Goal: Task Accomplishment & Management: Complete application form

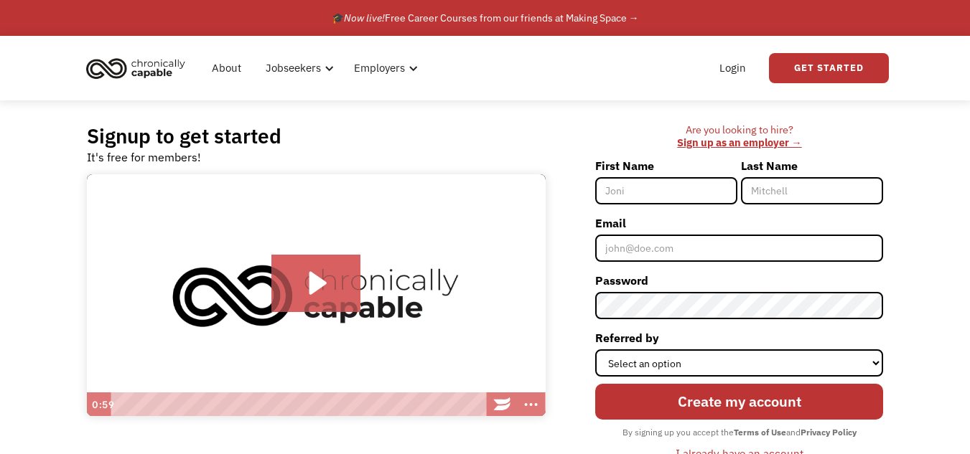
type input "[PERSON_NAME]"
type input "Helders"
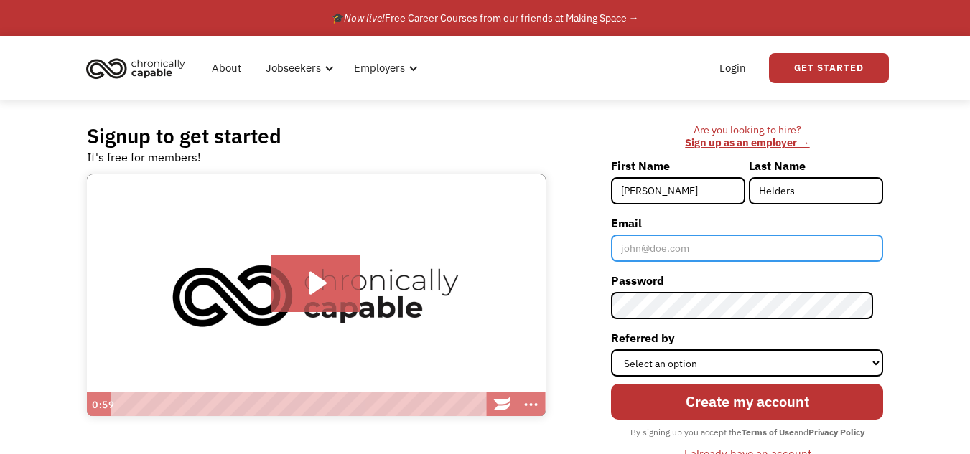
click at [687, 248] on input "Email" at bounding box center [747, 248] width 272 height 27
type input "[EMAIL_ADDRESS][DOMAIN_NAME]"
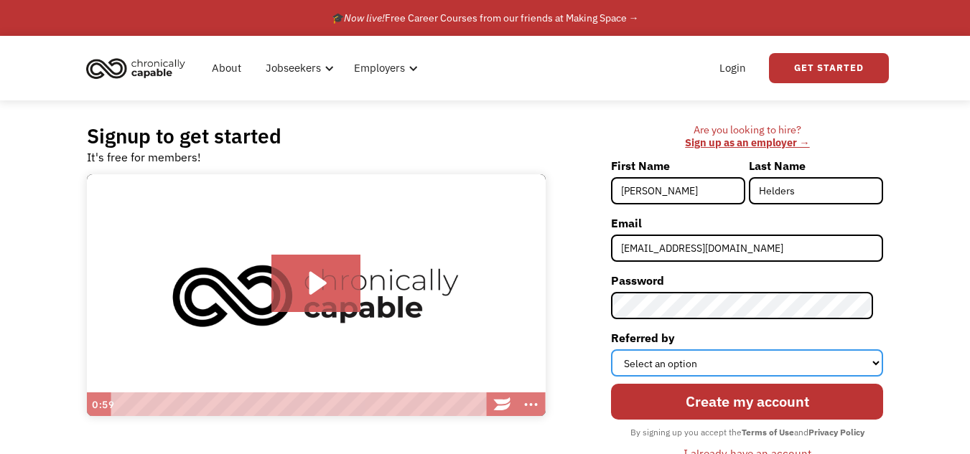
click at [877, 364] on select "Select an option Instagram Facebook Twitter Search Engine News Article Word of …" at bounding box center [747, 363] width 272 height 27
select select "Other"
click at [621, 350] on select "Select an option Instagram Facebook Twitter Search Engine News Article Word of …" at bounding box center [747, 363] width 272 height 27
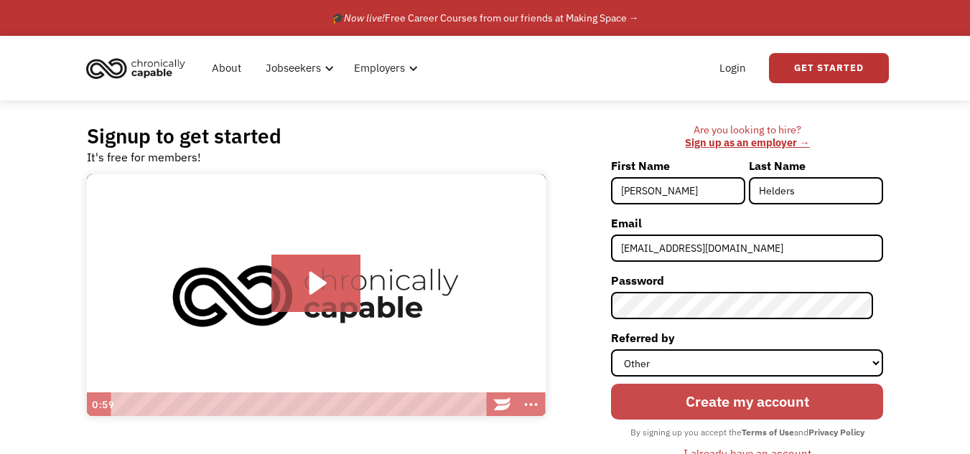
click at [724, 404] on input "Create my account" at bounding box center [747, 401] width 272 height 35
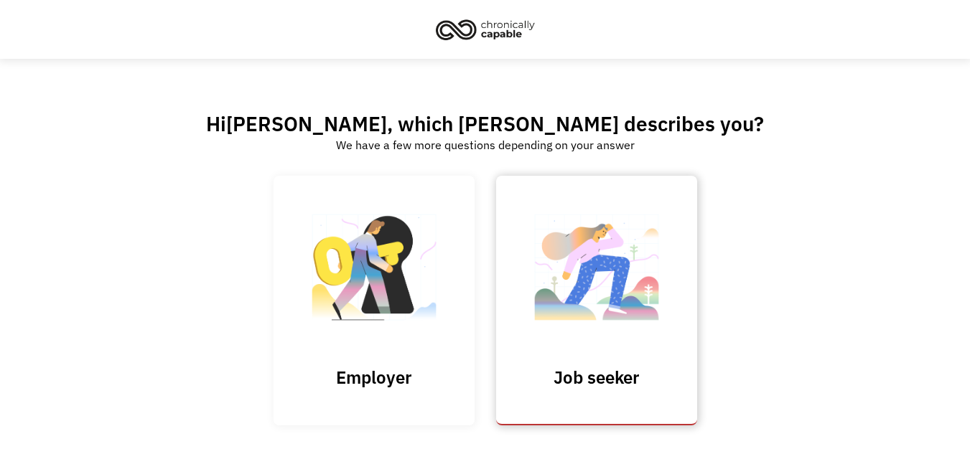
click at [627, 286] on img at bounding box center [597, 275] width 144 height 140
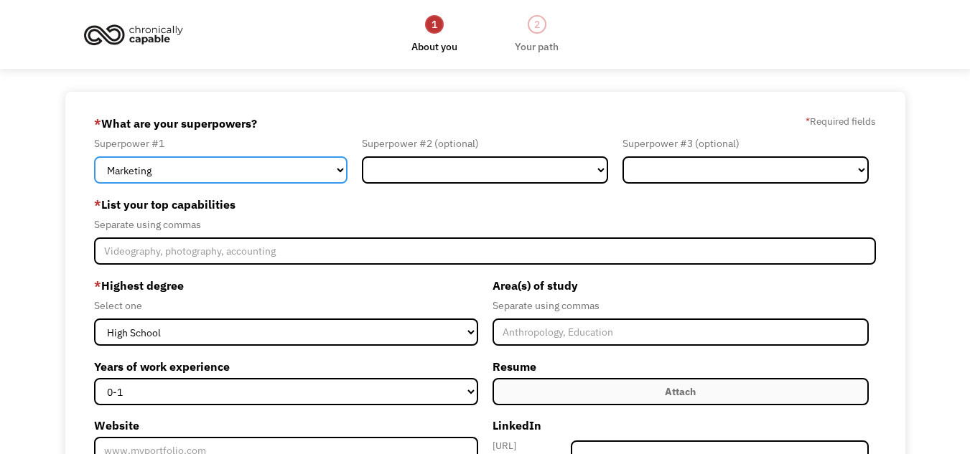
click at [335, 169] on select "Marketing Human Resources Finance Technology Operations Sales Industrial & Manu…" at bounding box center [220, 169] width 253 height 27
select select "Customer Service"
click at [94, 156] on select "Marketing Human Resources Finance Technology Operations Sales Industrial & Manu…" at bounding box center [220, 169] width 253 height 27
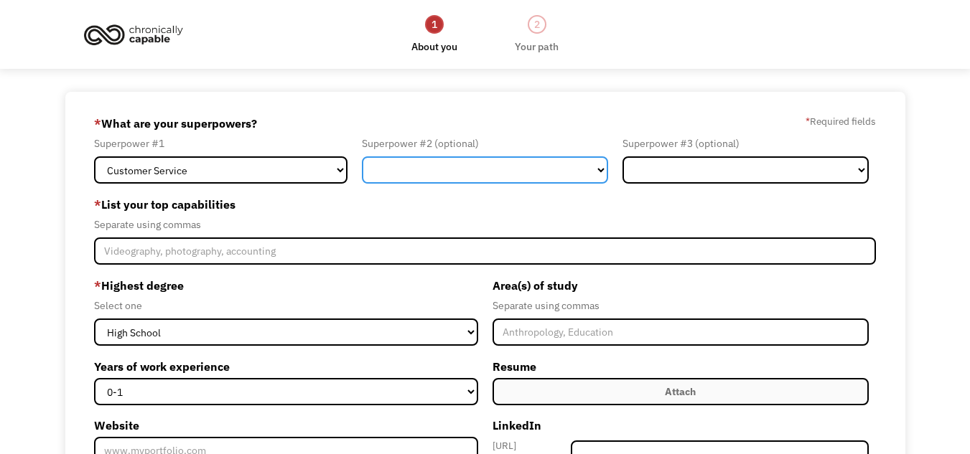
click at [598, 170] on select "Marketing Human Resources Finance Technology Operations Sales Industrial & Manu…" at bounding box center [485, 169] width 246 height 27
select select "Human Resources"
click at [362, 156] on select "Marketing Human Resources Finance Technology Operations Sales Industrial & Manu…" at bounding box center [485, 169] width 246 height 27
click at [598, 174] on select "Marketing Human Resources Finance Technology Operations Sales Industrial & Manu…" at bounding box center [485, 169] width 246 height 27
click at [574, 169] on select "Marketing Human Resources Finance Technology Operations Sales Industrial & Manu…" at bounding box center [485, 169] width 246 height 27
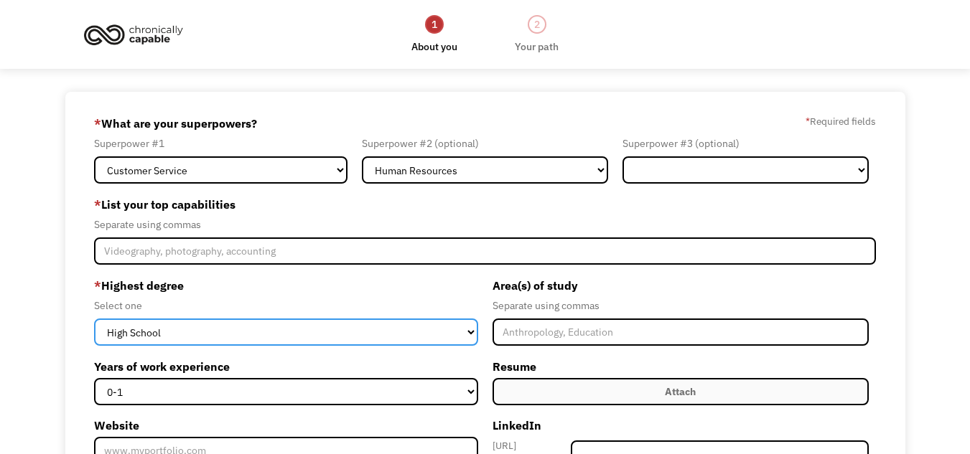
click at [477, 332] on select "High School Associates Bachelors Master's PhD" at bounding box center [285, 332] width 383 height 27
click at [475, 337] on select "High School Associates Bachelors Master's PhD" at bounding box center [285, 332] width 383 height 27
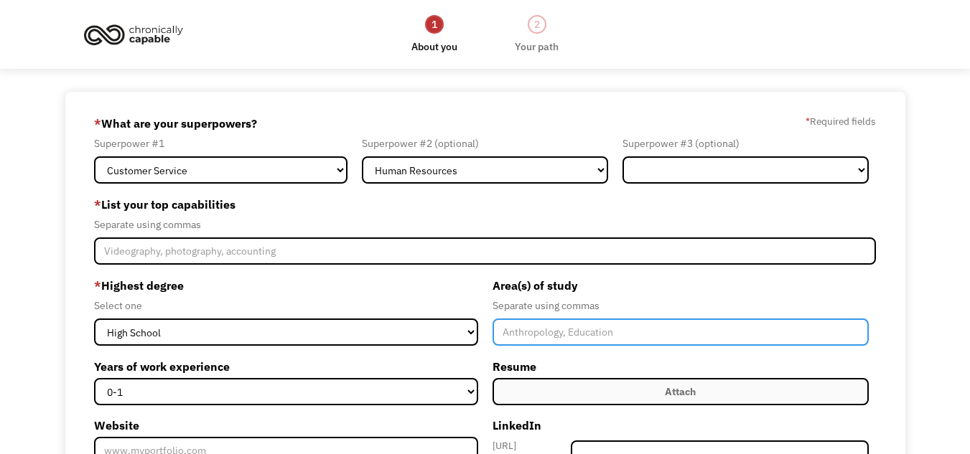
click at [749, 335] on input "Member-Create-Step1" at bounding box center [680, 332] width 376 height 27
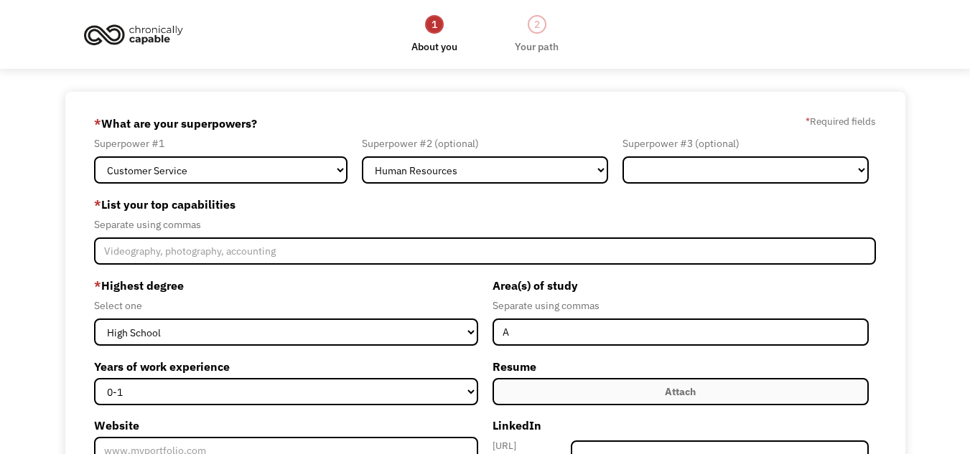
drag, startPoint x: 749, startPoint y: 335, endPoint x: 723, endPoint y: 302, distance: 42.4
click at [723, 302] on div "Separate using commas" at bounding box center [680, 305] width 376 height 17
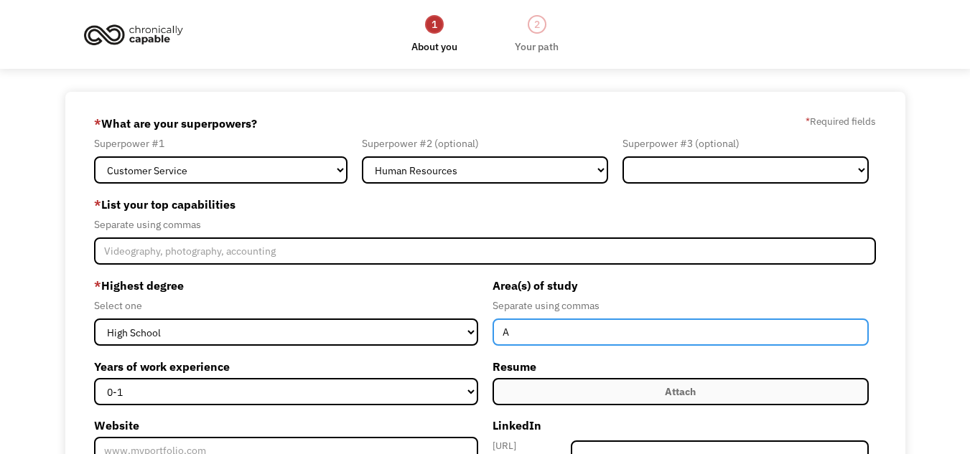
click at [514, 335] on input "A" at bounding box center [680, 332] width 376 height 27
click at [531, 340] on input "Adminstrative A" at bounding box center [680, 332] width 376 height 27
click at [532, 334] on input "Adminstrative A" at bounding box center [680, 332] width 376 height 27
type input "Administrative A"
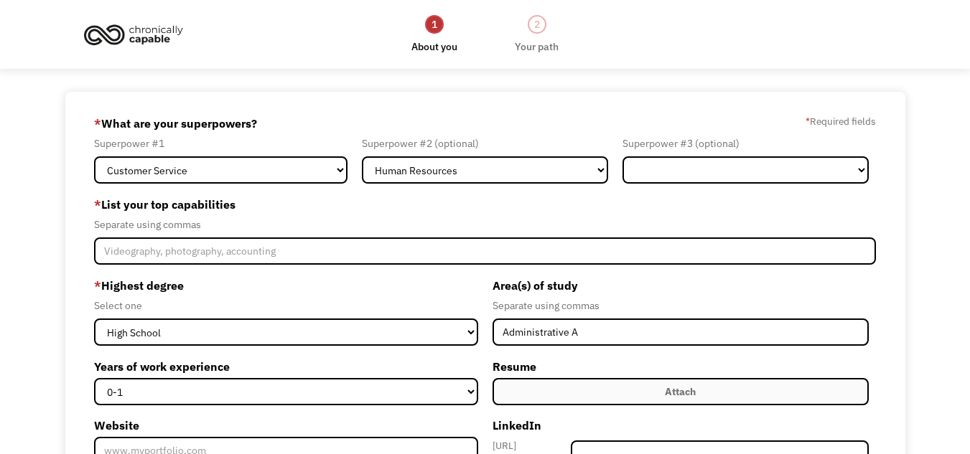
click at [567, 37] on div "2 Your path" at bounding box center [536, 34] width 73 height 56
